Goal: Purchase product/service

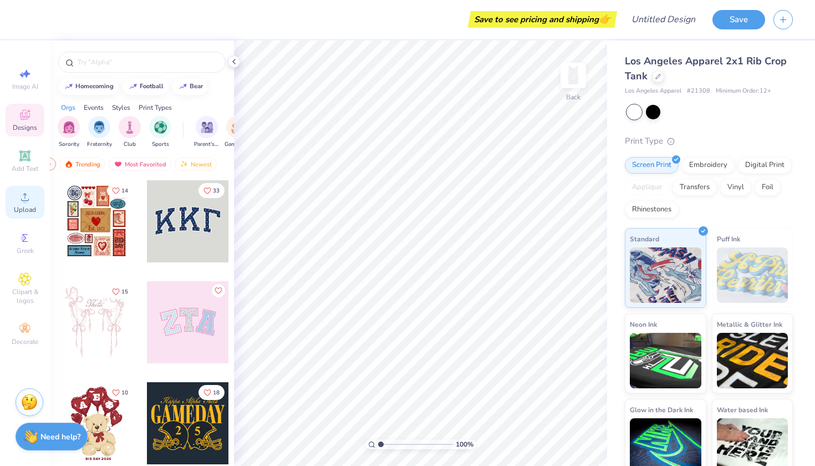
click at [21, 200] on icon at bounding box center [24, 196] width 13 height 13
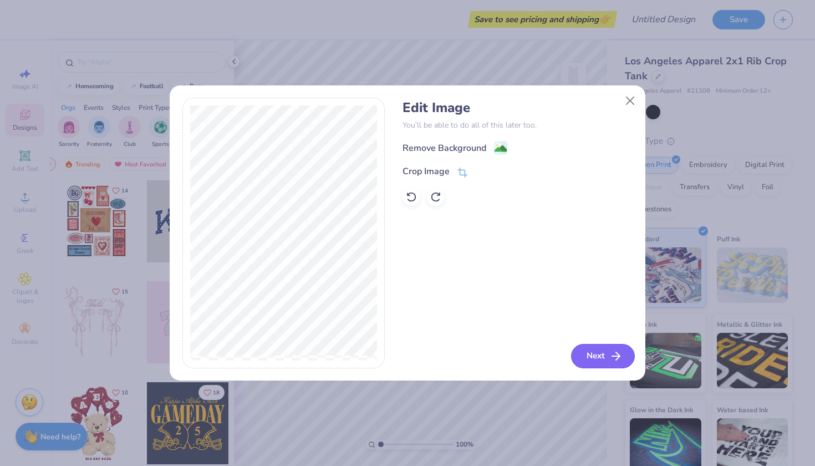
click at [599, 356] on button "Next" at bounding box center [603, 356] width 64 height 24
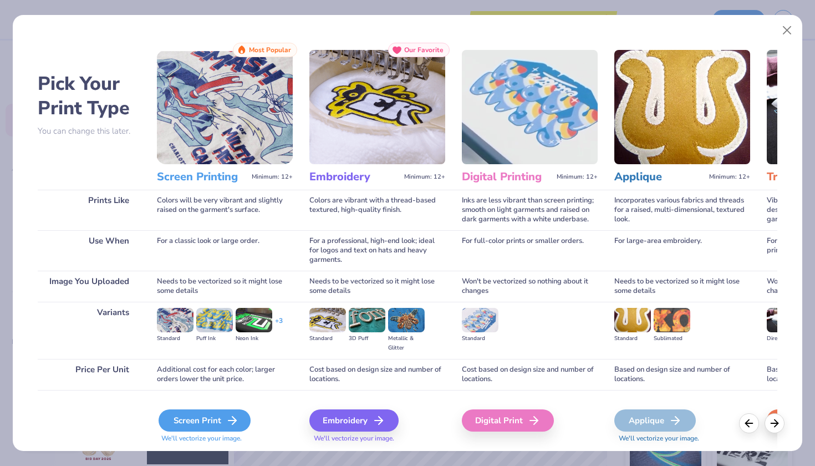
click at [211, 421] on div "Screen Print" at bounding box center [205, 420] width 92 height 22
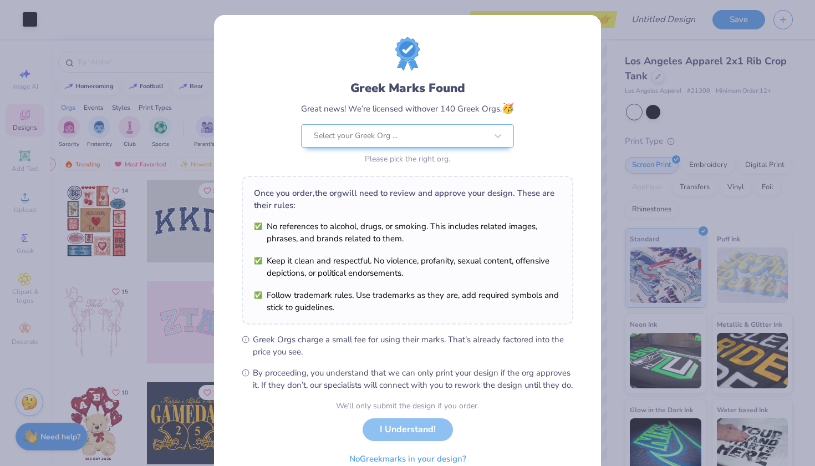
click at [414, 441] on div "We’ll only submit the design if you order. I Understand! No Greek marks in your…" at bounding box center [407, 435] width 143 height 70
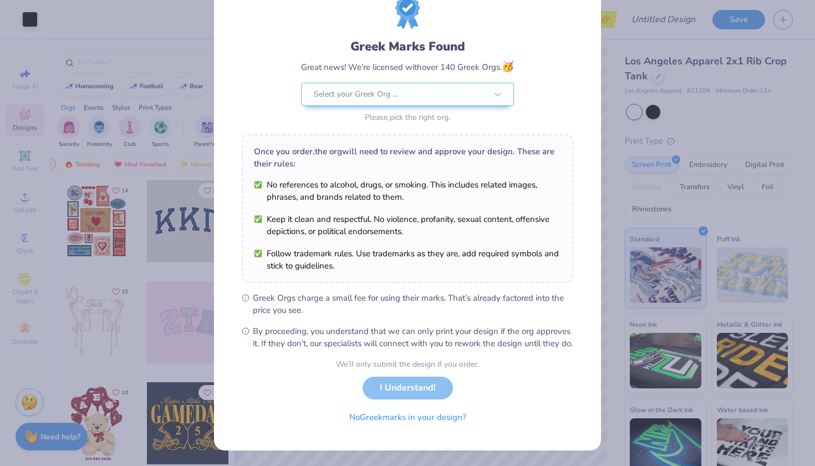
scroll to position [53, 0]
click at [420, 387] on div "We’ll only submit the design if you order. I Understand! No Greek marks in your…" at bounding box center [407, 393] width 143 height 70
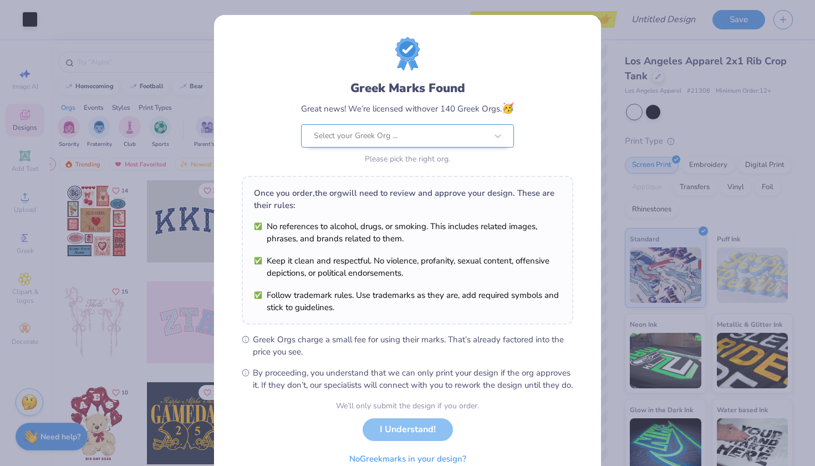
scroll to position [-1, 0]
click at [467, 133] on div "Select your Greek Org ..." at bounding box center [407, 135] width 213 height 23
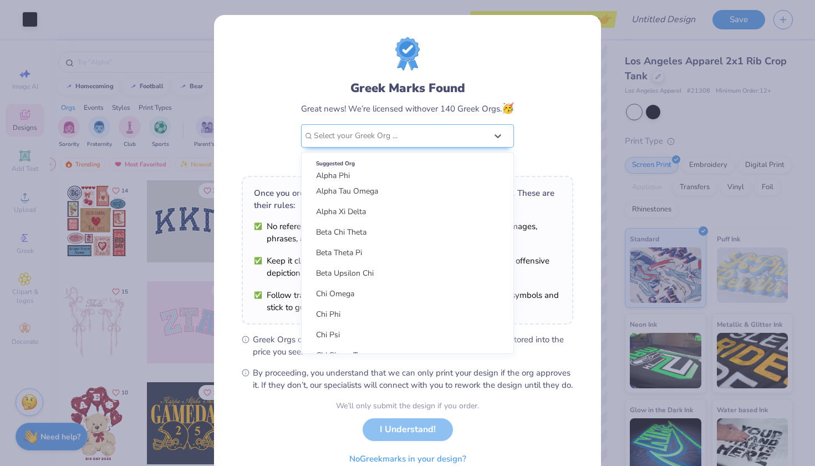
scroll to position [0, 0]
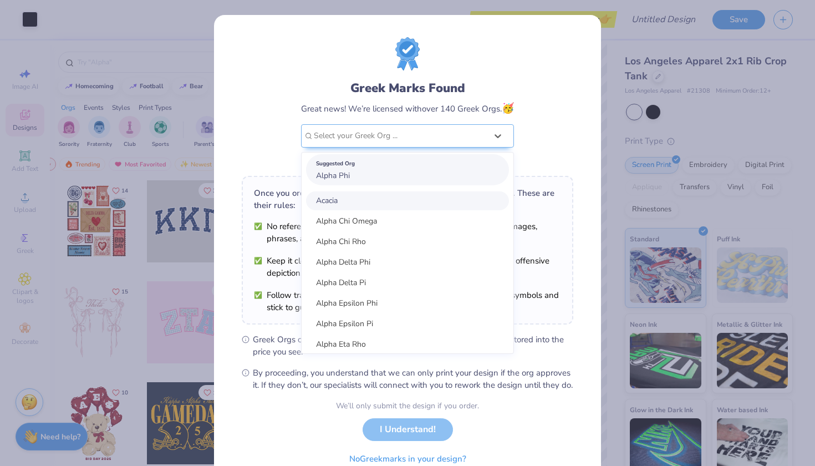
click at [343, 173] on span "Alpha Phi" at bounding box center [333, 175] width 34 height 11
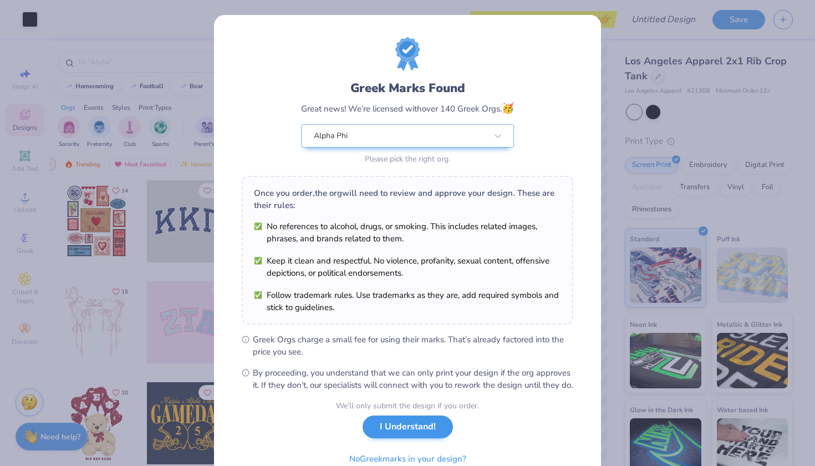
click at [392, 438] on button "I Understand!" at bounding box center [408, 426] width 90 height 23
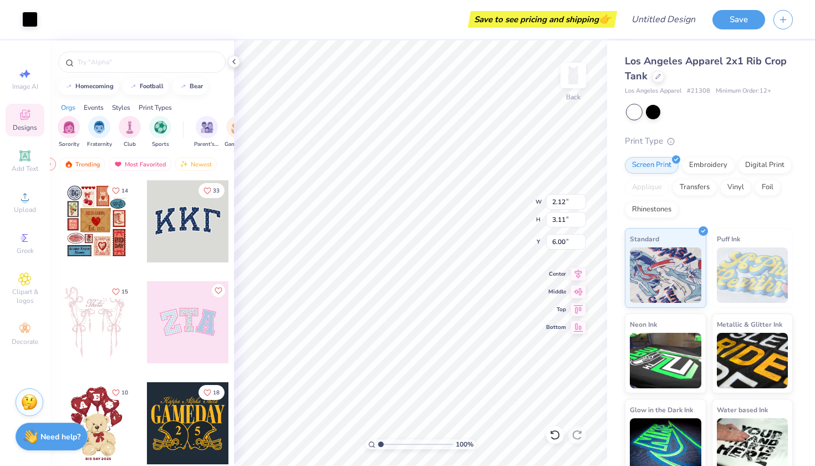
type input "7.11"
click at [550, 430] on icon at bounding box center [554, 434] width 11 height 11
type input "6.00"
click at [550, 430] on icon at bounding box center [554, 434] width 11 height 11
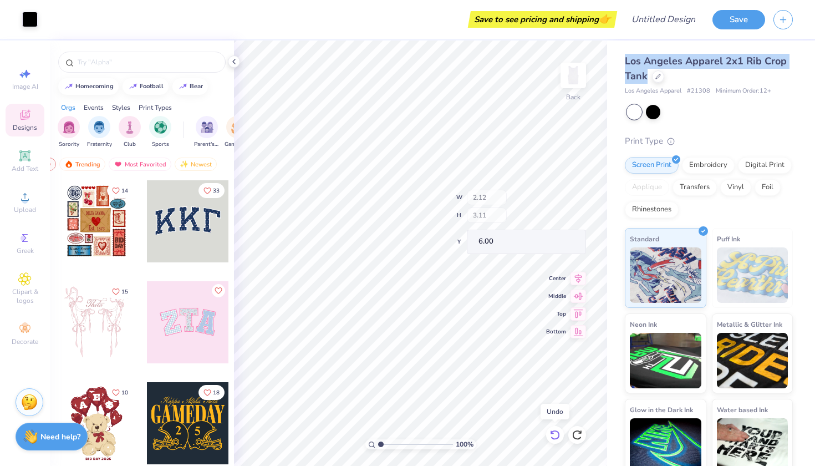
click at [550, 430] on icon at bounding box center [554, 434] width 11 height 11
click at [550, 431] on icon at bounding box center [554, 434] width 11 height 11
